Goal: Task Accomplishment & Management: Use online tool/utility

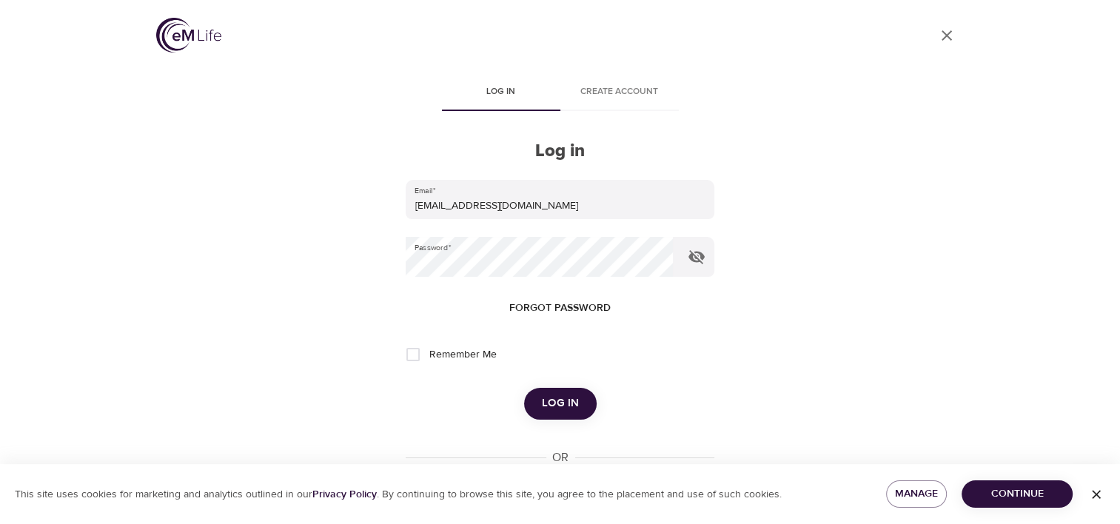
drag, startPoint x: 555, startPoint y: 395, endPoint x: 566, endPoint y: 395, distance: 10.4
click at [560, 395] on span "Log in" at bounding box center [560, 403] width 37 height 19
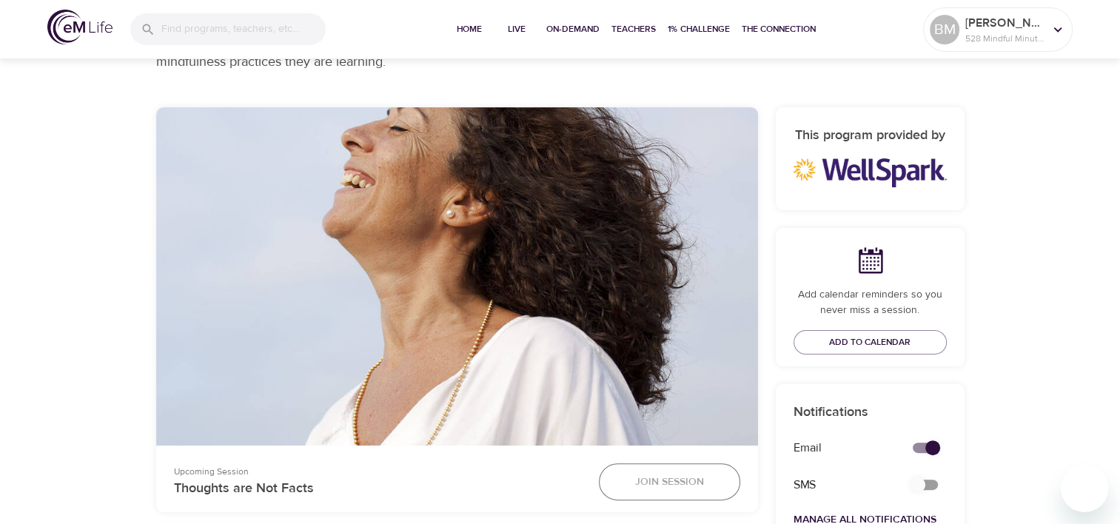
scroll to position [329, 0]
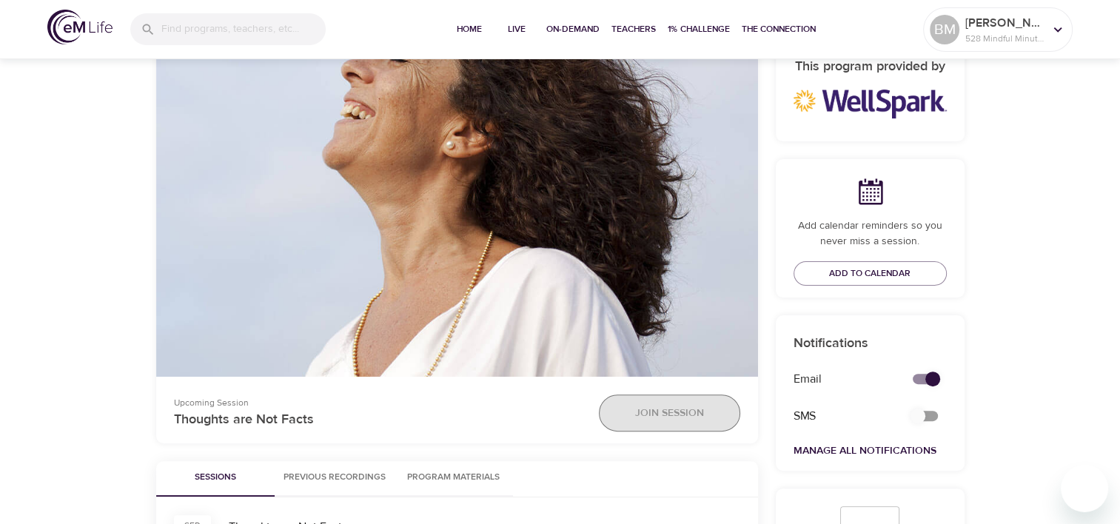
click at [663, 410] on span "Join Session" at bounding box center [669, 413] width 69 height 19
